Goal: Task Accomplishment & Management: Manage account settings

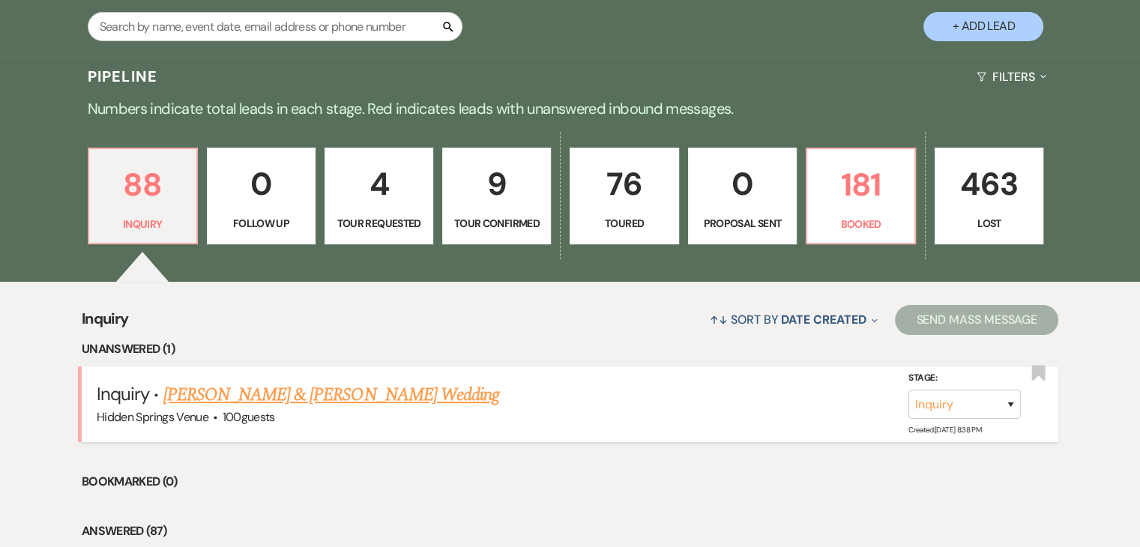
click at [344, 393] on link "[PERSON_NAME] & [PERSON_NAME] Wedding" at bounding box center [331, 395] width 336 height 27
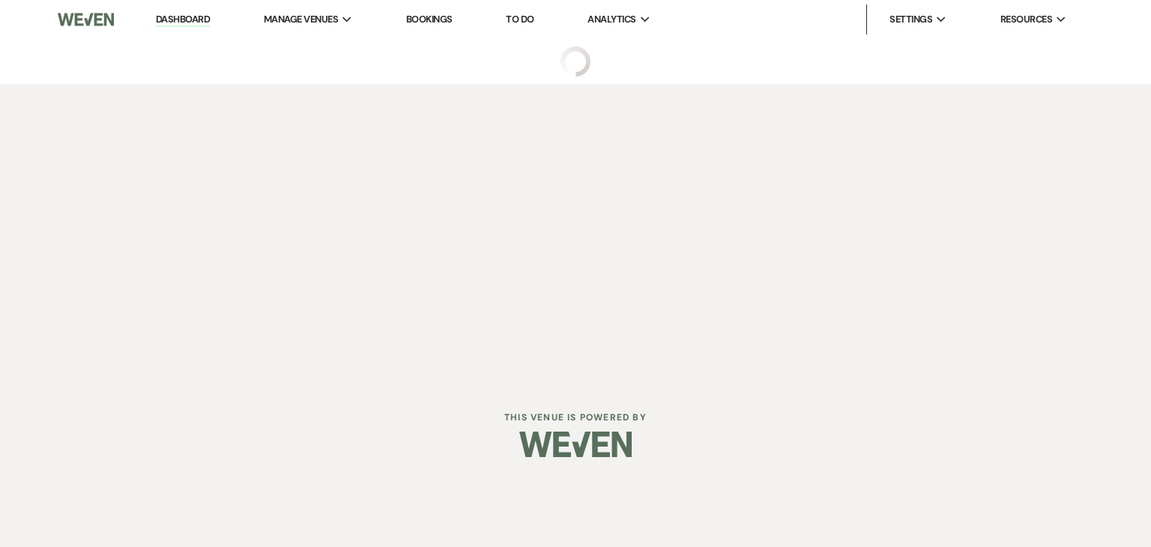
select select "5"
